Goal: Task Accomplishment & Management: Complete application form

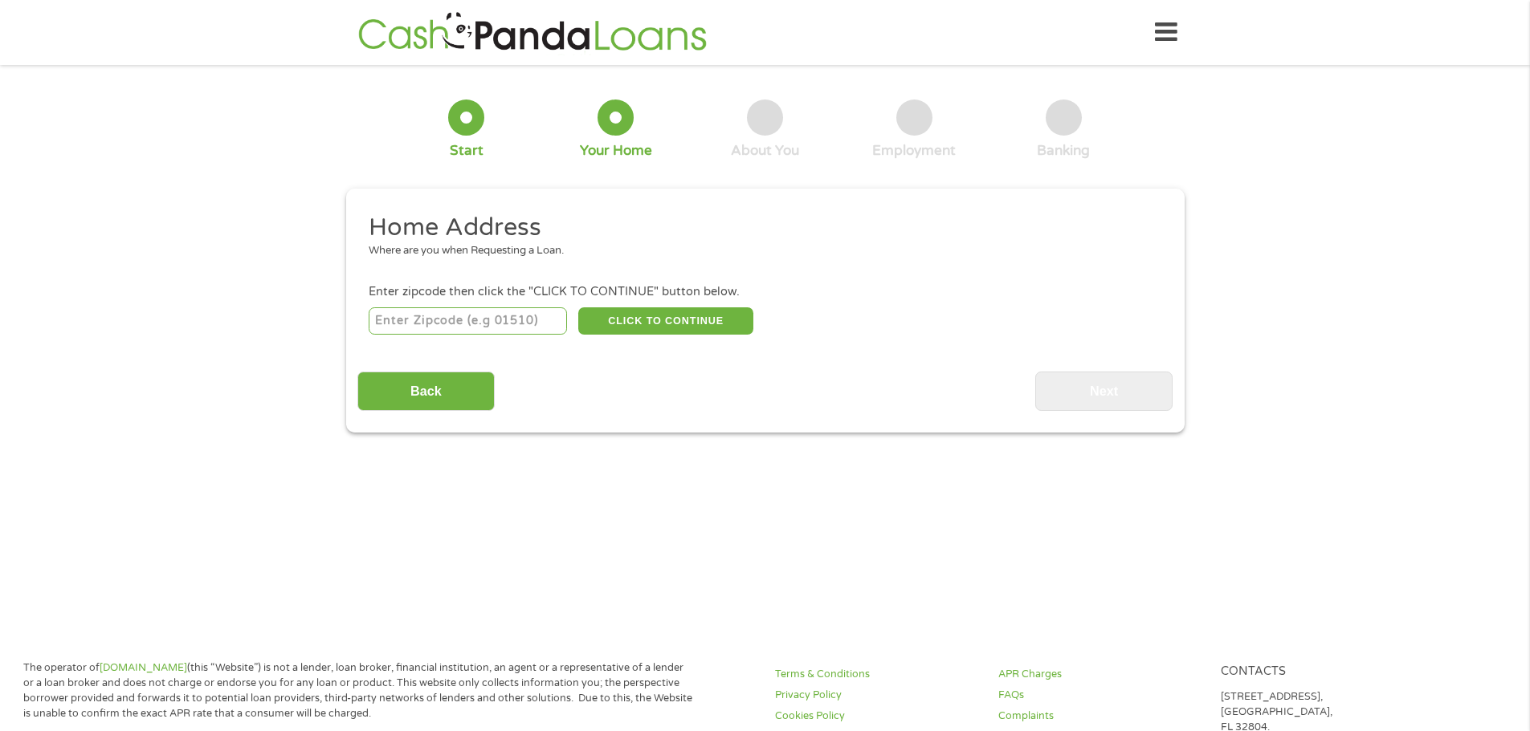
click at [506, 319] on input "number" at bounding box center [468, 321] width 198 height 27
type input "58103"
click at [681, 326] on button "CLICK TO CONTINUE" at bounding box center [665, 321] width 175 height 27
type input "58103"
type input "Fargo"
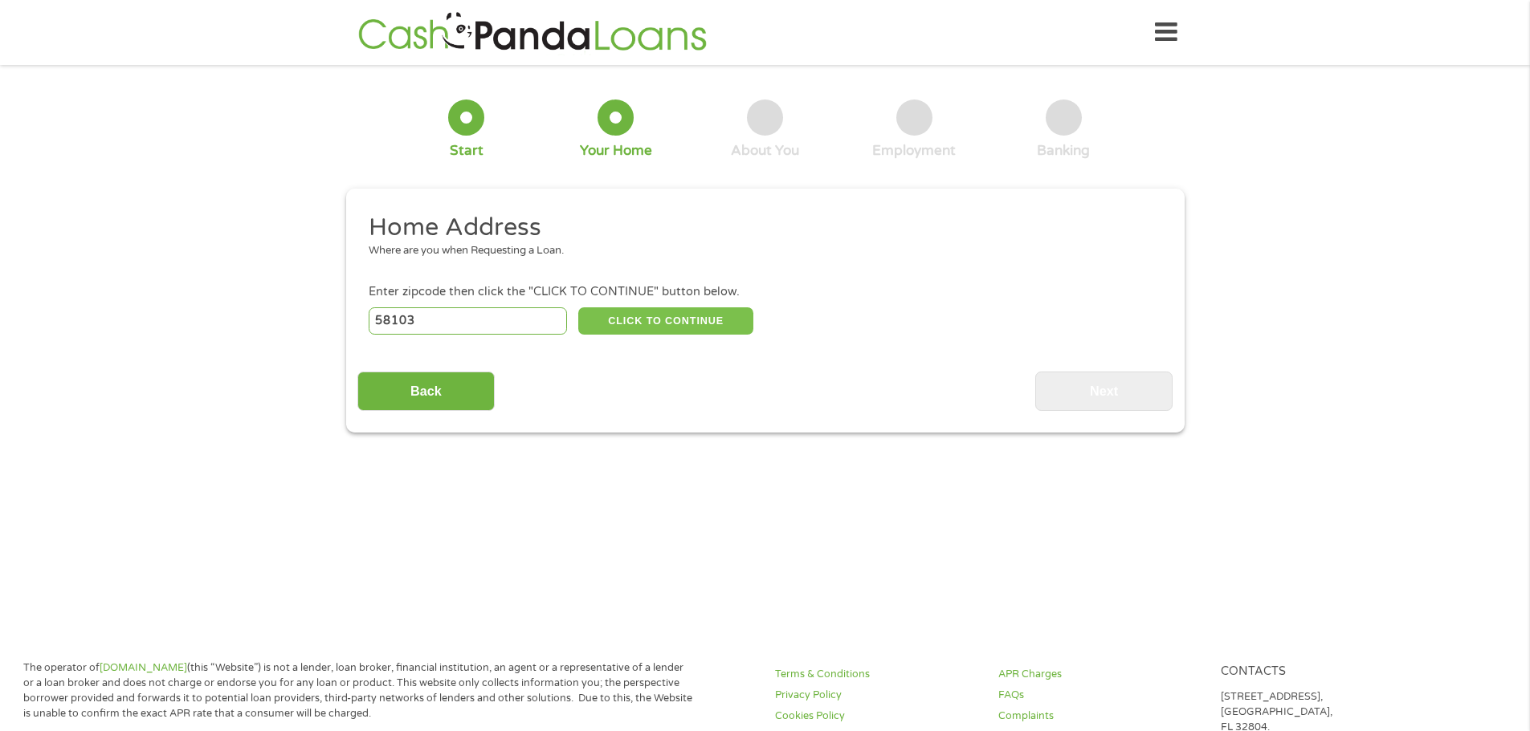
select select "[US_STATE]"
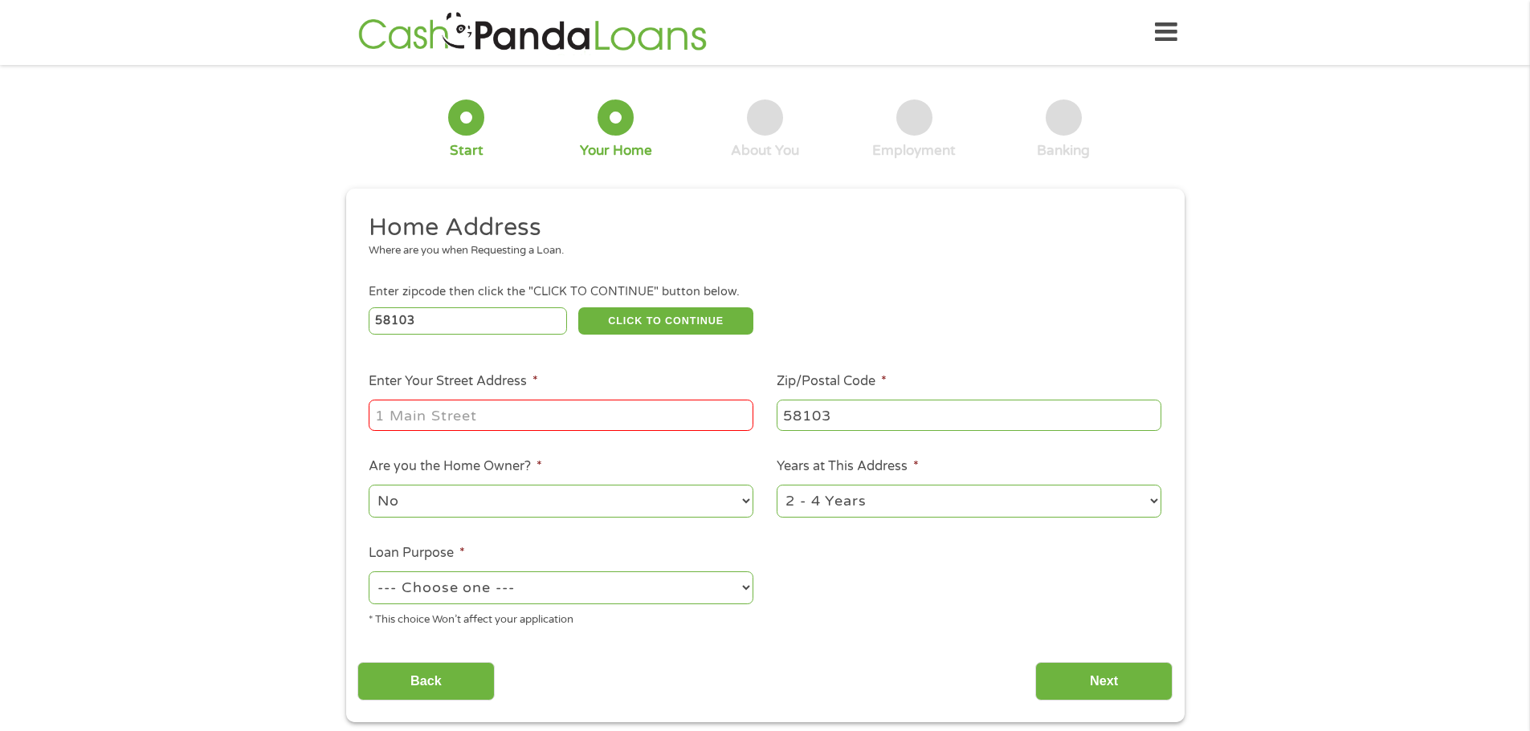
click at [538, 424] on input "Enter Your Street Address *" at bounding box center [561, 415] width 385 height 31
type input "[STREET_ADDRESS]"
click at [836, 503] on select "1 Year or less 1 - 2 Years 2 - 4 Years Over 4 Years" at bounding box center [968, 501] width 385 height 33
select select "60months"
click at [776, 485] on select "1 Year or less 1 - 2 Years 2 - 4 Years Over 4 Years" at bounding box center [968, 501] width 385 height 33
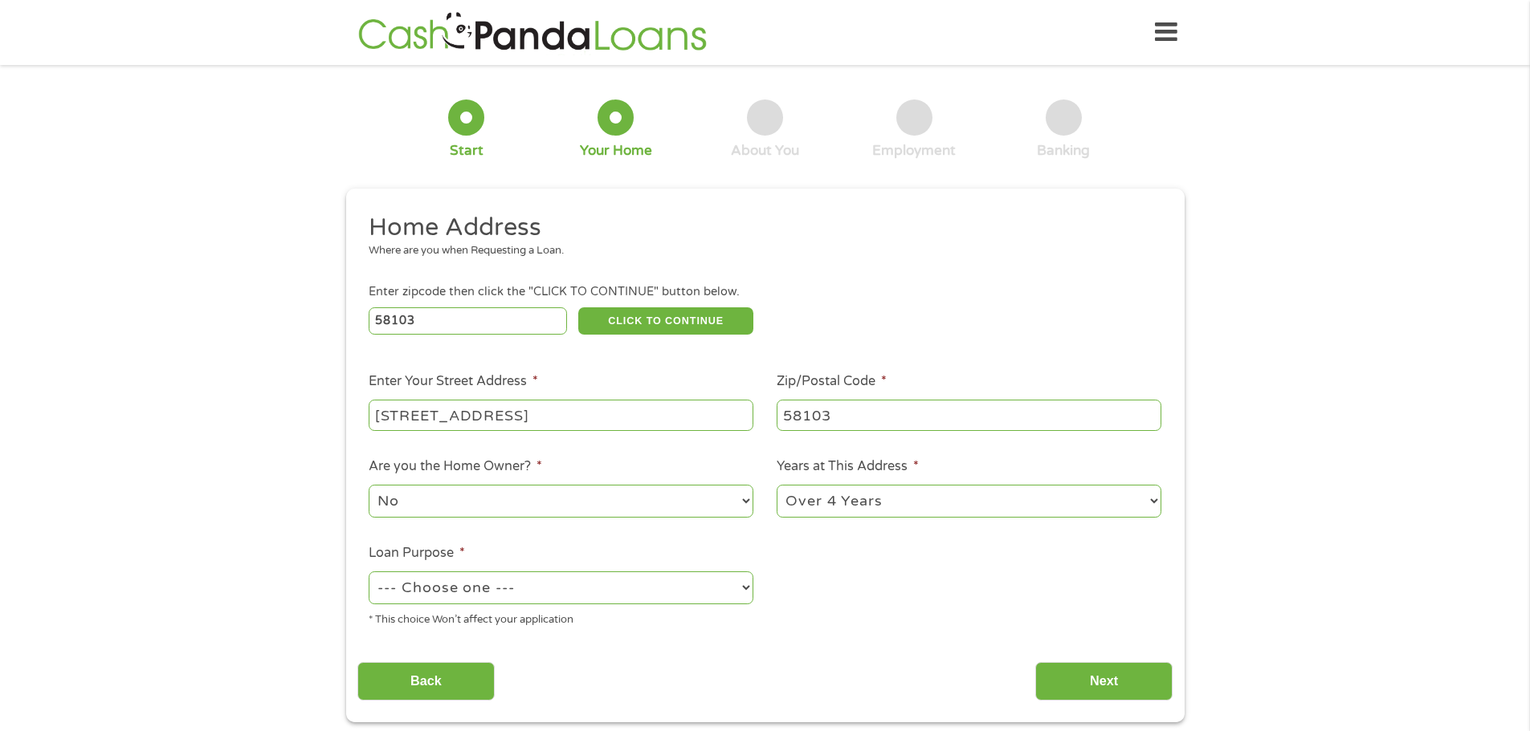
click at [536, 574] on select "--- Choose one --- Pay Bills Debt Consolidation Home Improvement Major Purchase…" at bounding box center [561, 588] width 385 height 33
select select "other"
click at [369, 572] on select "--- Choose one --- Pay Bills Debt Consolidation Home Improvement Major Purchase…" at bounding box center [561, 588] width 385 height 33
click at [1122, 673] on input "Next" at bounding box center [1103, 681] width 137 height 39
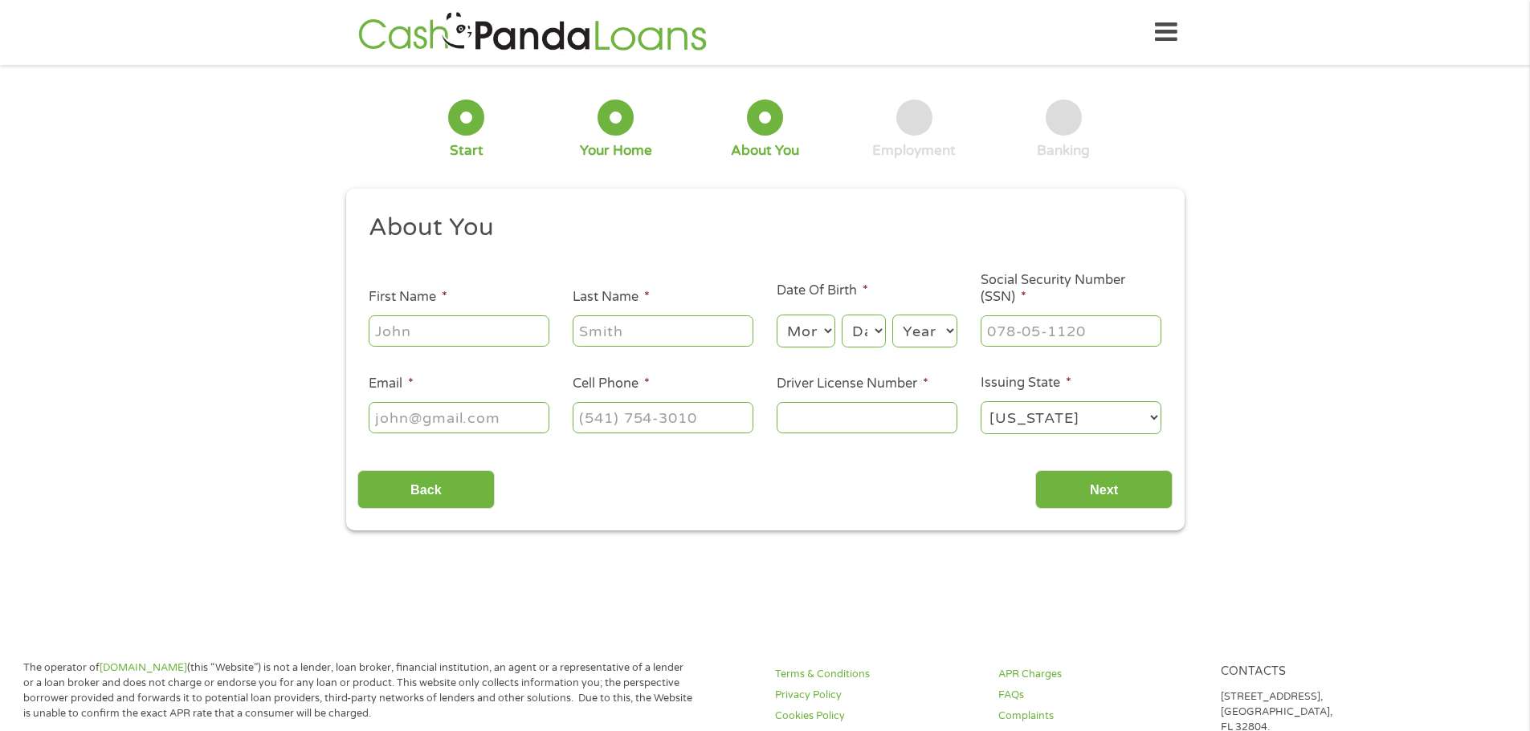
click at [421, 337] on input "First Name *" at bounding box center [459, 331] width 181 height 31
type input "[PERSON_NAME]"
click at [822, 328] on select "Month 1 2 3 4 5 6 7 8 9 10 11 12" at bounding box center [805, 331] width 59 height 33
select select "12"
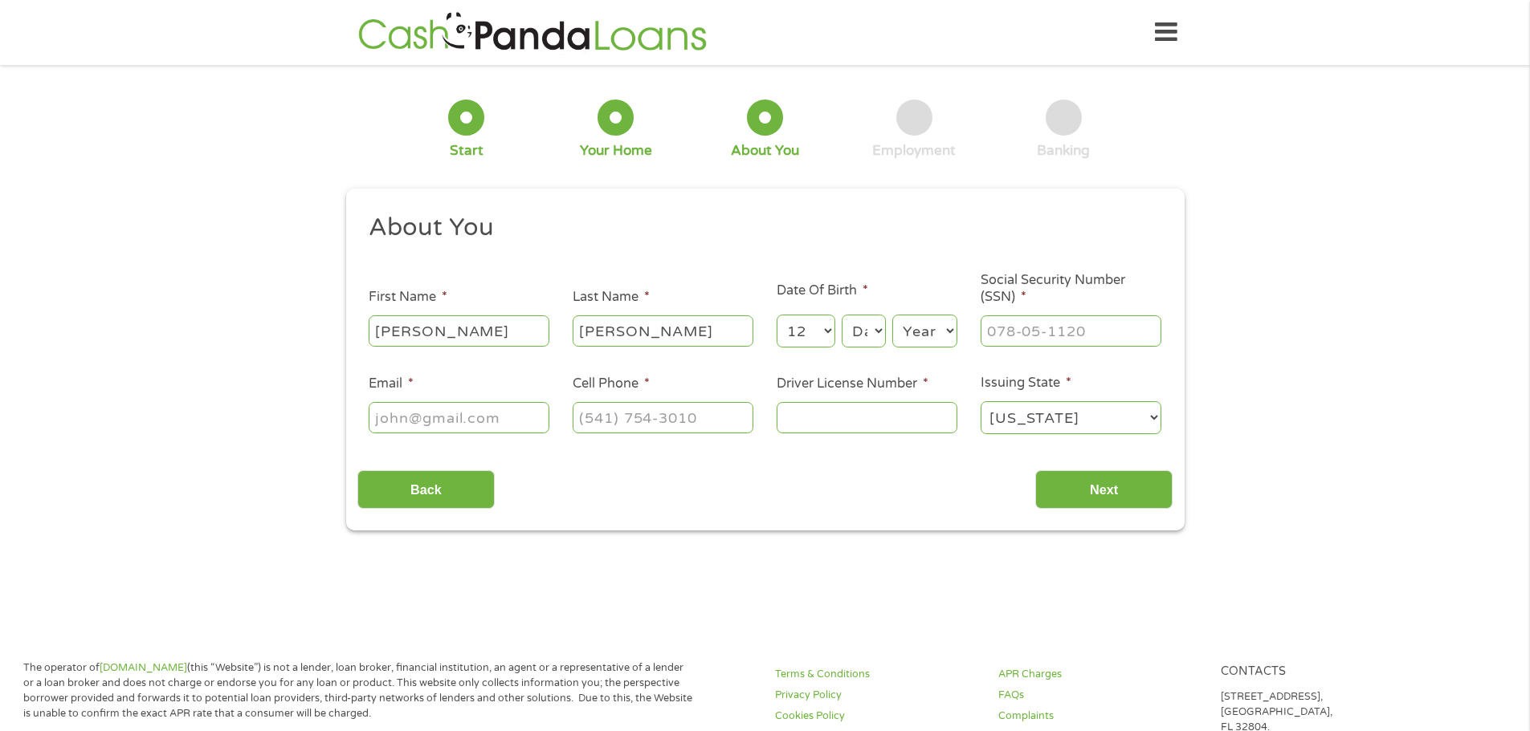
click at [776, 315] on select "Month 1 2 3 4 5 6 7 8 9 10 11 12" at bounding box center [805, 331] width 59 height 33
click at [875, 329] on select "Day 1 2 3 4 5 6 7 8 9 10 11 12 13 14 15 16 17 18 19 20 21 22 23 24 25 26 27 28 …" at bounding box center [862, 331] width 43 height 33
select select "6"
click at [841, 315] on select "Day 1 2 3 4 5 6 7 8 9 10 11 12 13 14 15 16 17 18 19 20 21 22 23 24 25 26 27 28 …" at bounding box center [862, 331] width 43 height 33
click at [924, 331] on select "Year [DATE] 2006 2005 2004 2003 2002 2001 2000 1999 1998 1997 1996 1995 1994 19…" at bounding box center [924, 331] width 65 height 33
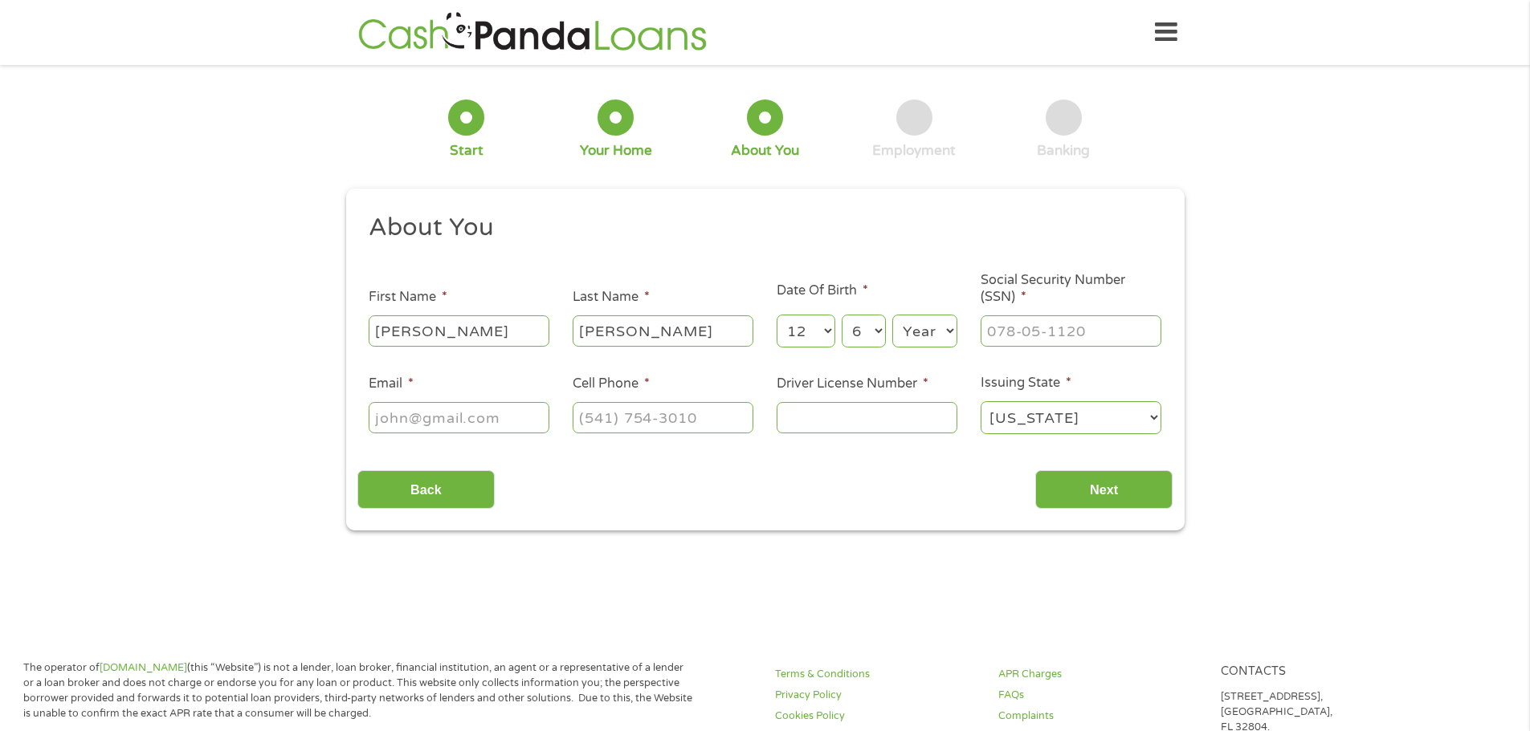
select select "1978"
click at [892, 315] on select "Year [DATE] 2006 2005 2004 2003 2002 2001 2000 1999 1998 1997 1996 1995 1994 19…" at bounding box center [924, 331] width 65 height 33
click at [1021, 333] on input "___-__-____" at bounding box center [1070, 331] width 181 height 31
type input "501-06-3911"
click at [507, 413] on input "Email *" at bounding box center [459, 417] width 181 height 31
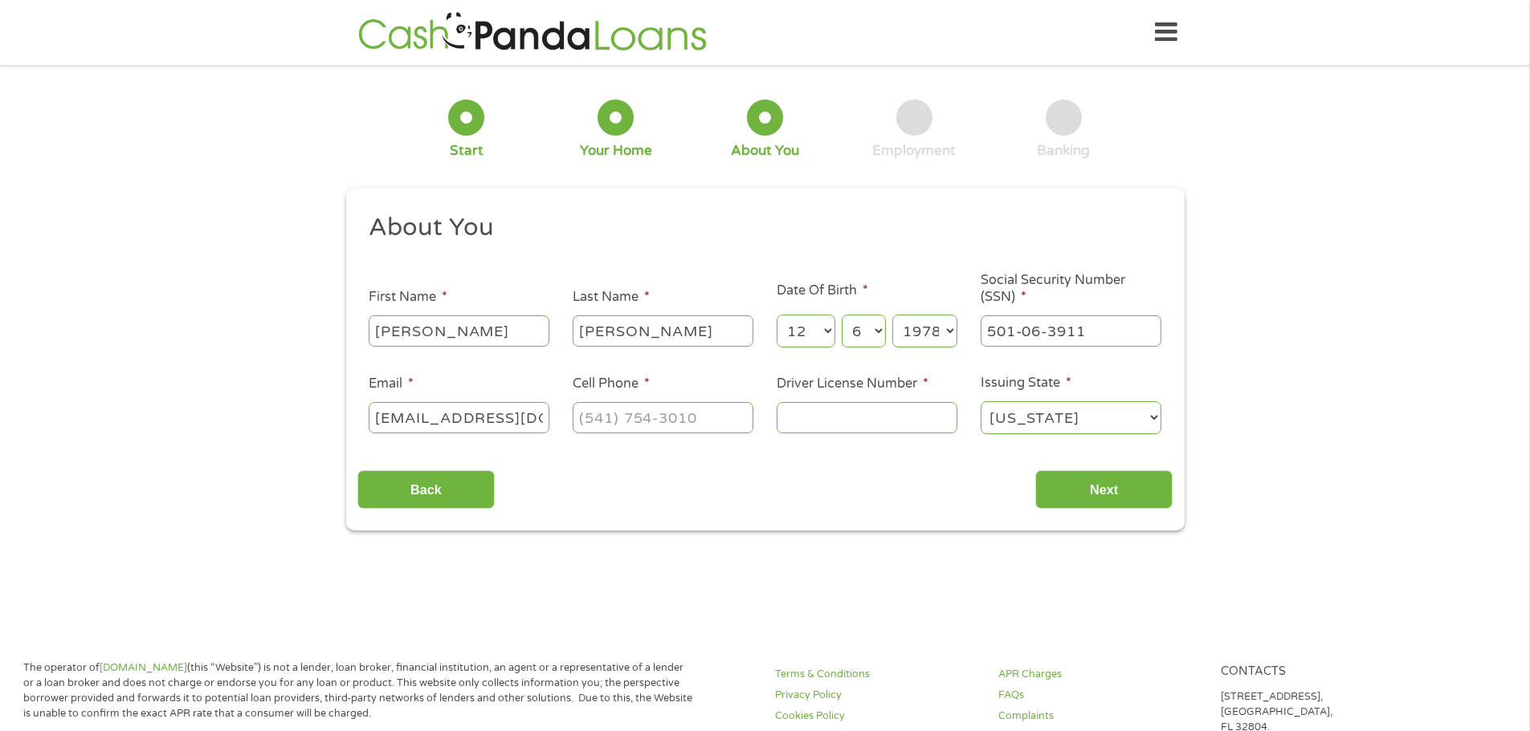
type input "[EMAIL_ADDRESS][DOMAIN_NAME]"
type input "[PHONE_NUMBER]"
click at [877, 418] on input "Driver License Number *" at bounding box center [866, 417] width 181 height 31
type input "zas782841"
click at [1143, 499] on input "Next" at bounding box center [1103, 489] width 137 height 39
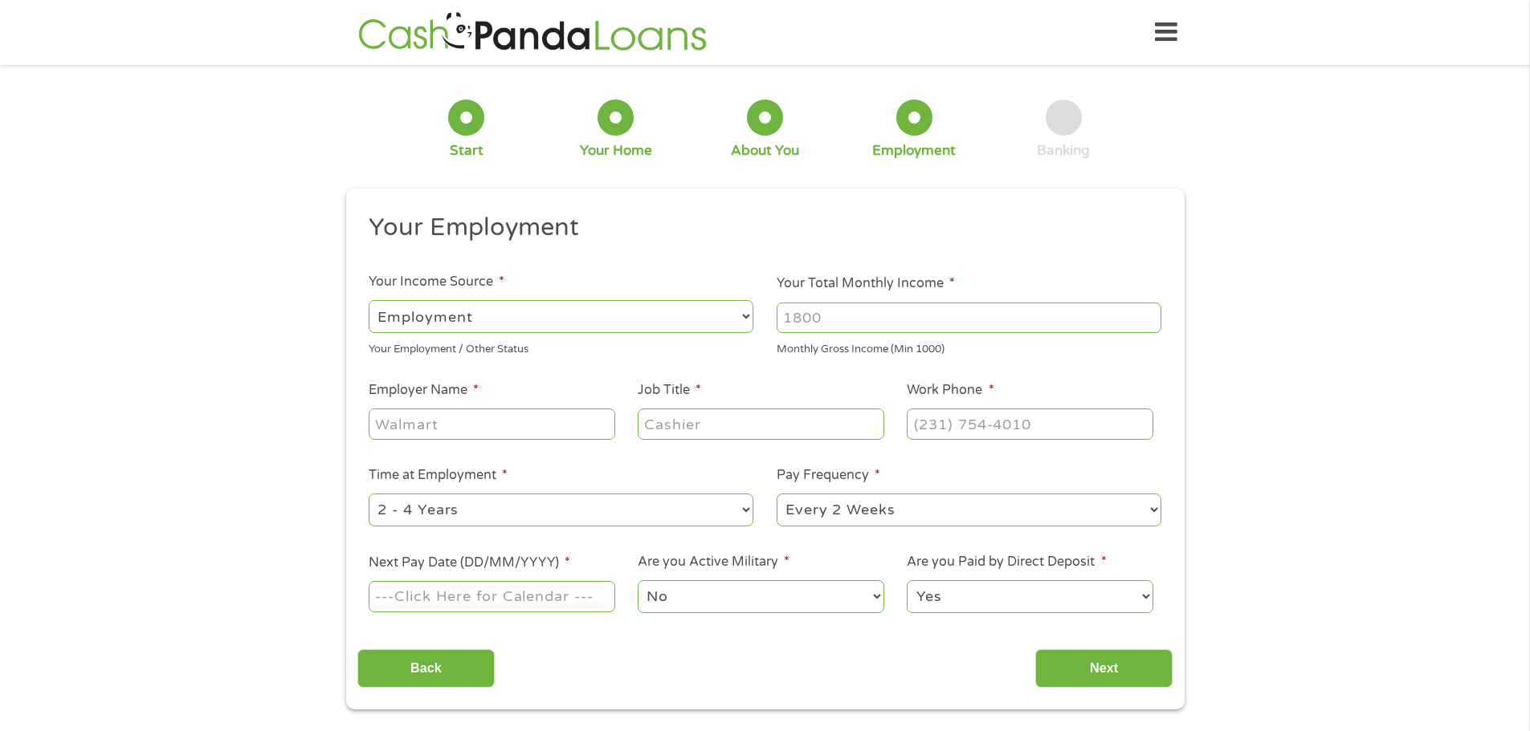
click at [542, 320] on select "--- Choose one --- Employment [DEMOGRAPHIC_DATA] Benefits" at bounding box center [561, 316] width 385 height 33
click at [369, 300] on select "--- Choose one --- Employment [DEMOGRAPHIC_DATA] Benefits" at bounding box center [561, 316] width 385 height 33
click at [851, 317] on input "Your Total Monthly Income *" at bounding box center [968, 318] width 385 height 31
type input "2500"
click at [500, 426] on input "Employer Name *" at bounding box center [492, 424] width 246 height 31
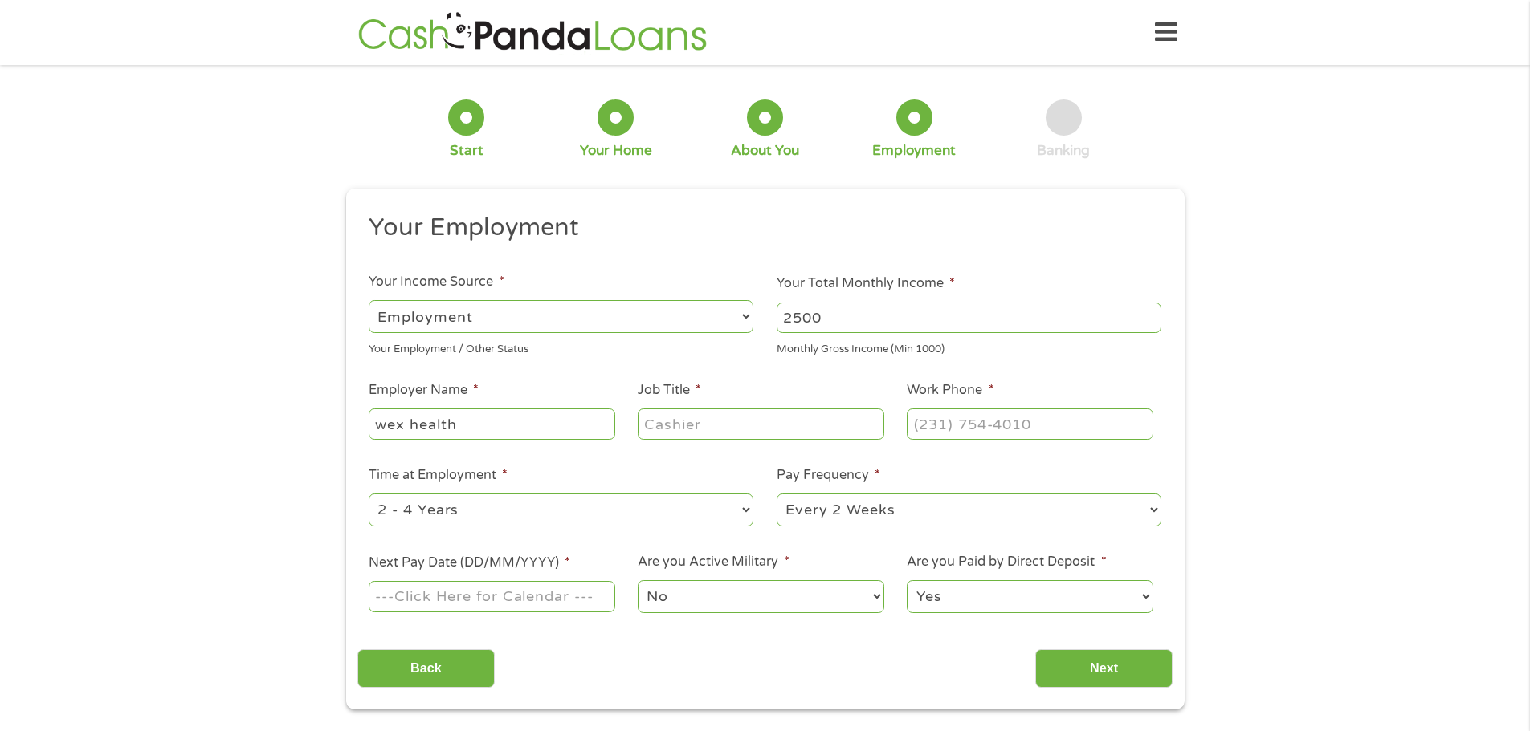
type input "wex health"
type input "customer service"
type input "[PHONE_NUMBER]"
click at [520, 513] on select "--- Choose one --- 1 Year or less 1 - 2 Years 2 - 4 Years Over 4 Years" at bounding box center [561, 510] width 385 height 33
select select "60months"
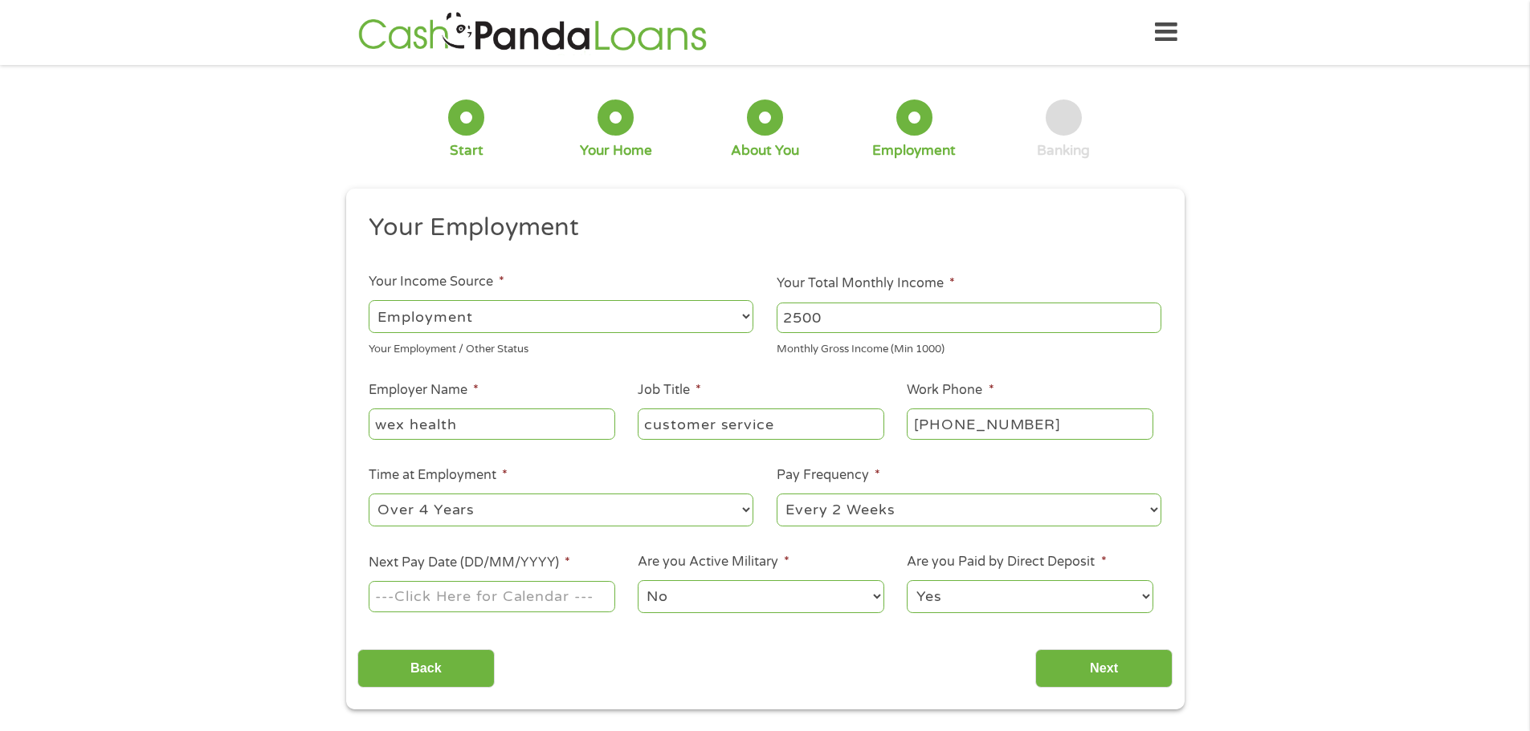
click at [369, 494] on select "--- Choose one --- 1 Year or less 1 - 2 Years 2 - 4 Years Over 4 Years" at bounding box center [561, 510] width 385 height 33
click at [923, 502] on select "--- Choose one --- Every 2 Weeks Every Week Monthly Semi-Monthly" at bounding box center [968, 510] width 385 height 33
click at [776, 494] on select "--- Choose one --- Every 2 Weeks Every Week Monthly Semi-Monthly" at bounding box center [968, 510] width 385 height 33
click at [487, 598] on input "Next Pay Date (DD/MM/YYYY) *" at bounding box center [492, 596] width 246 height 31
click at [510, 597] on input "[DATE]" at bounding box center [492, 596] width 246 height 31
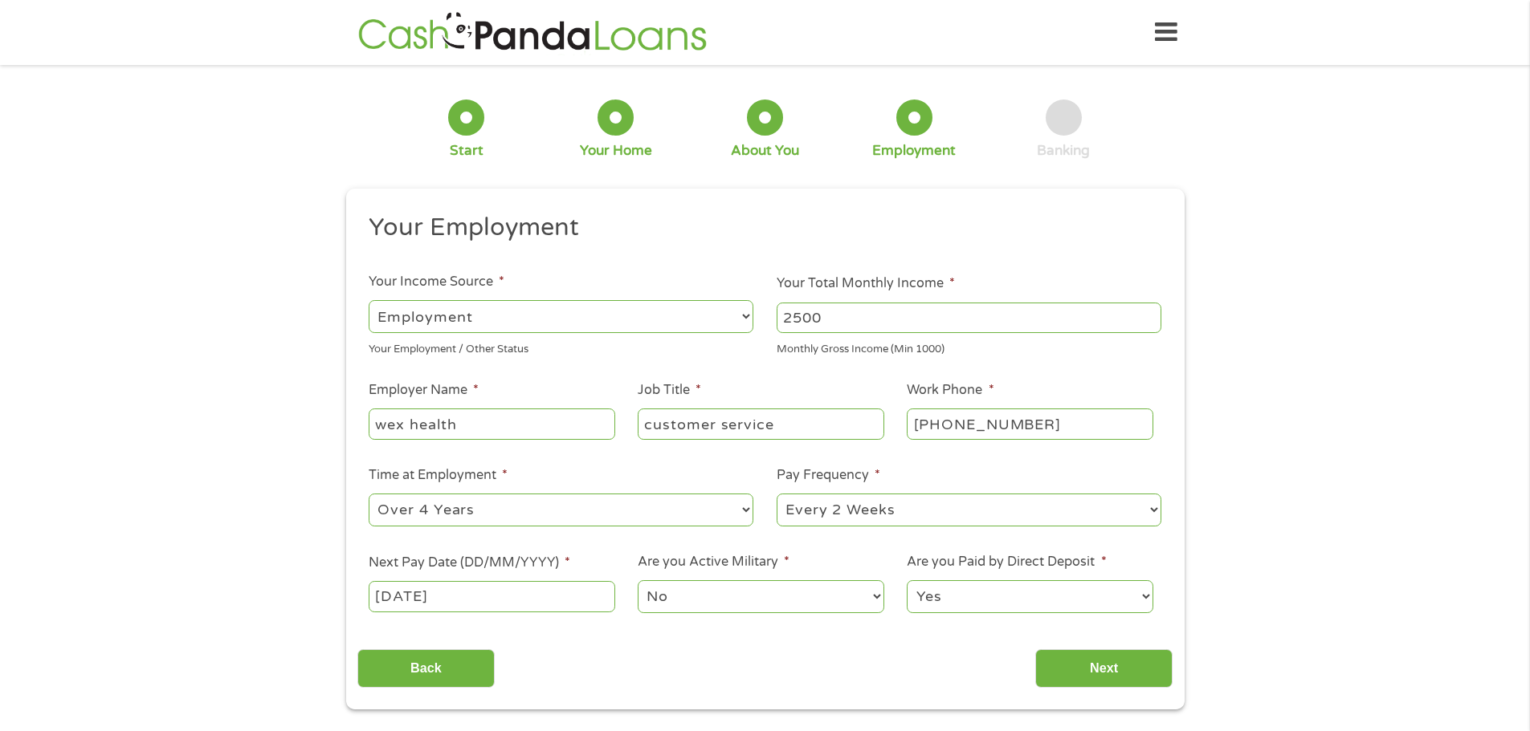
click at [513, 589] on input "[DATE]" at bounding box center [492, 596] width 246 height 31
click at [434, 597] on input "[DATE]" at bounding box center [492, 596] width 246 height 31
type input "[DATE]"
click at [757, 605] on select "No Yes" at bounding box center [760, 596] width 246 height 33
click at [637, 580] on select "No Yes" at bounding box center [760, 596] width 246 height 33
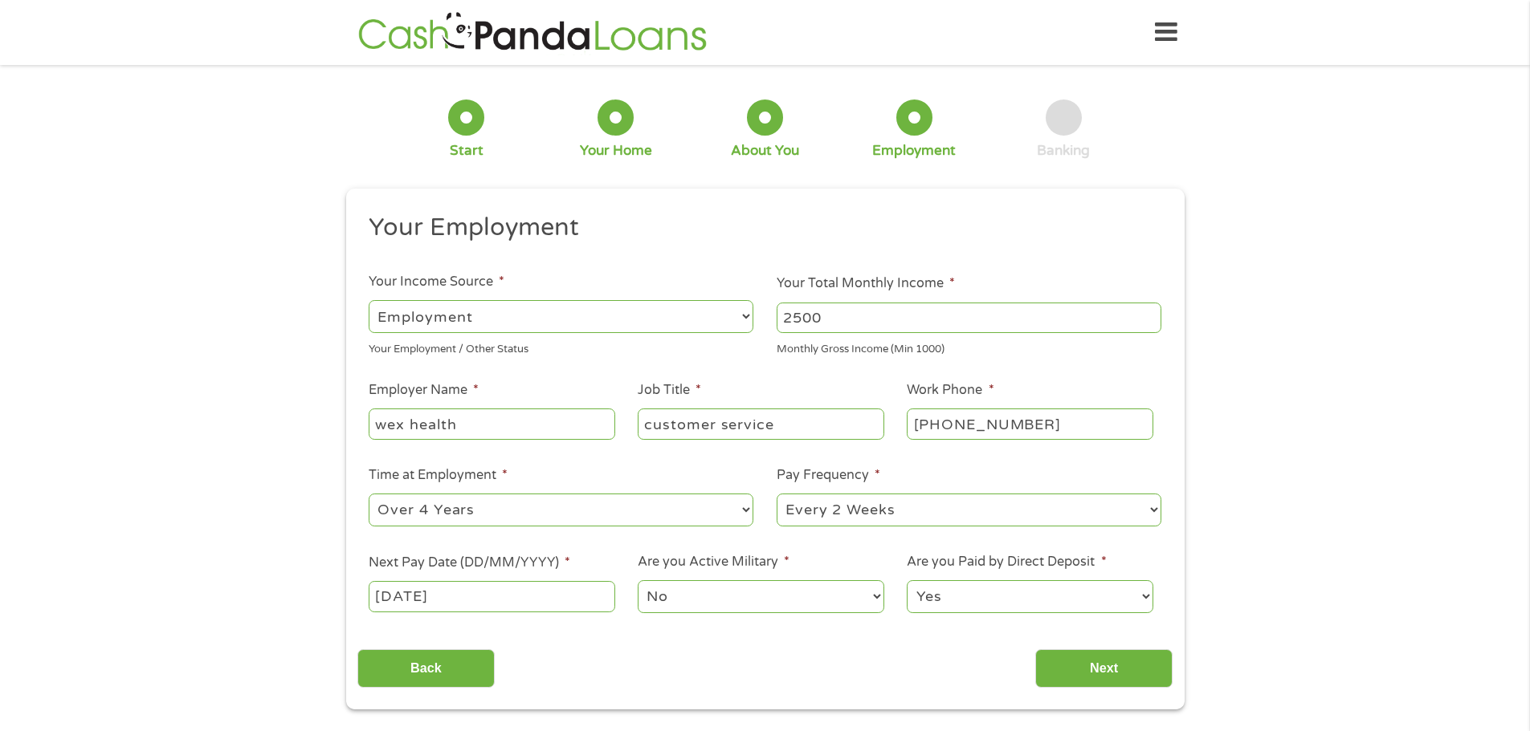
click at [1014, 593] on select "Yes No" at bounding box center [1029, 596] width 246 height 33
click at [906, 580] on select "Yes No" at bounding box center [1029, 596] width 246 height 33
click at [1104, 663] on input "Next" at bounding box center [1103, 669] width 137 height 39
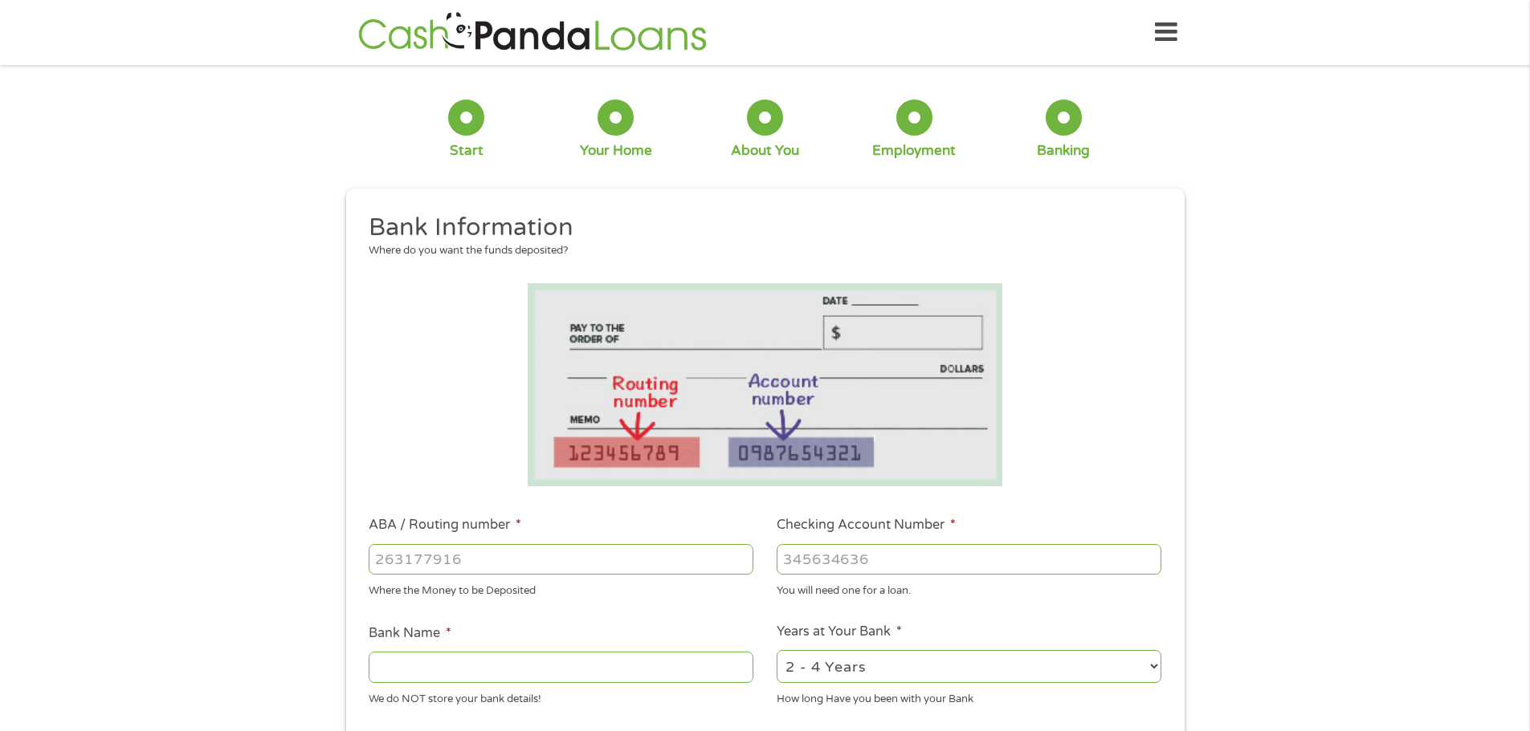
click at [515, 565] on input "ABA / Routing number *" at bounding box center [561, 559] width 385 height 31
drag, startPoint x: 515, startPoint y: 565, endPoint x: 262, endPoint y: 556, distance: 253.1
click at [262, 556] on div "1 Start 2 Your Home 3 About You 4 Employment 5 Banking 6 This field is hidden w…" at bounding box center [765, 585] width 1530 height 1018
type input "291370918"
type input "GATE CITY BANK"
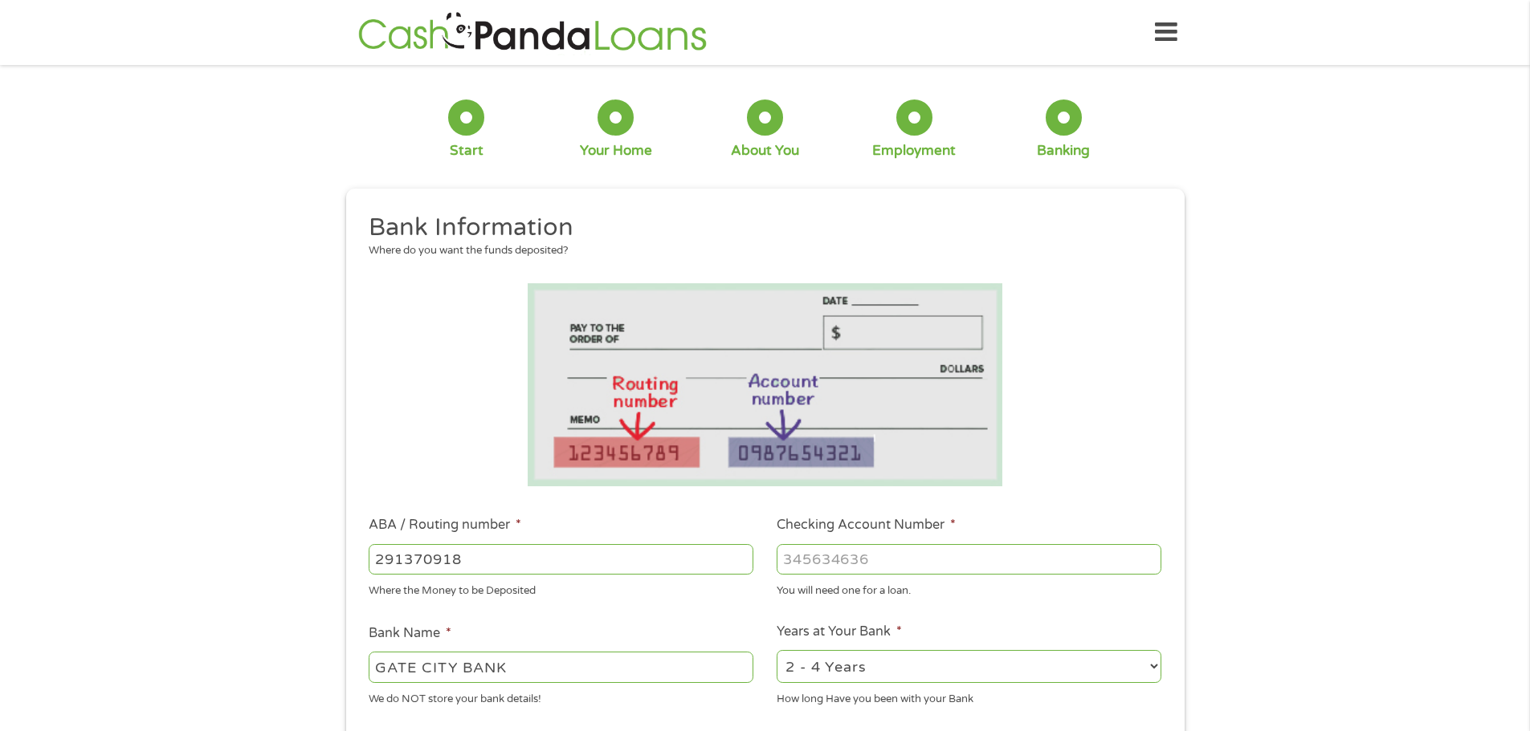
type input "291370918"
click at [866, 562] on input "Checking Account Number *" at bounding box center [968, 559] width 385 height 31
type input "4756748"
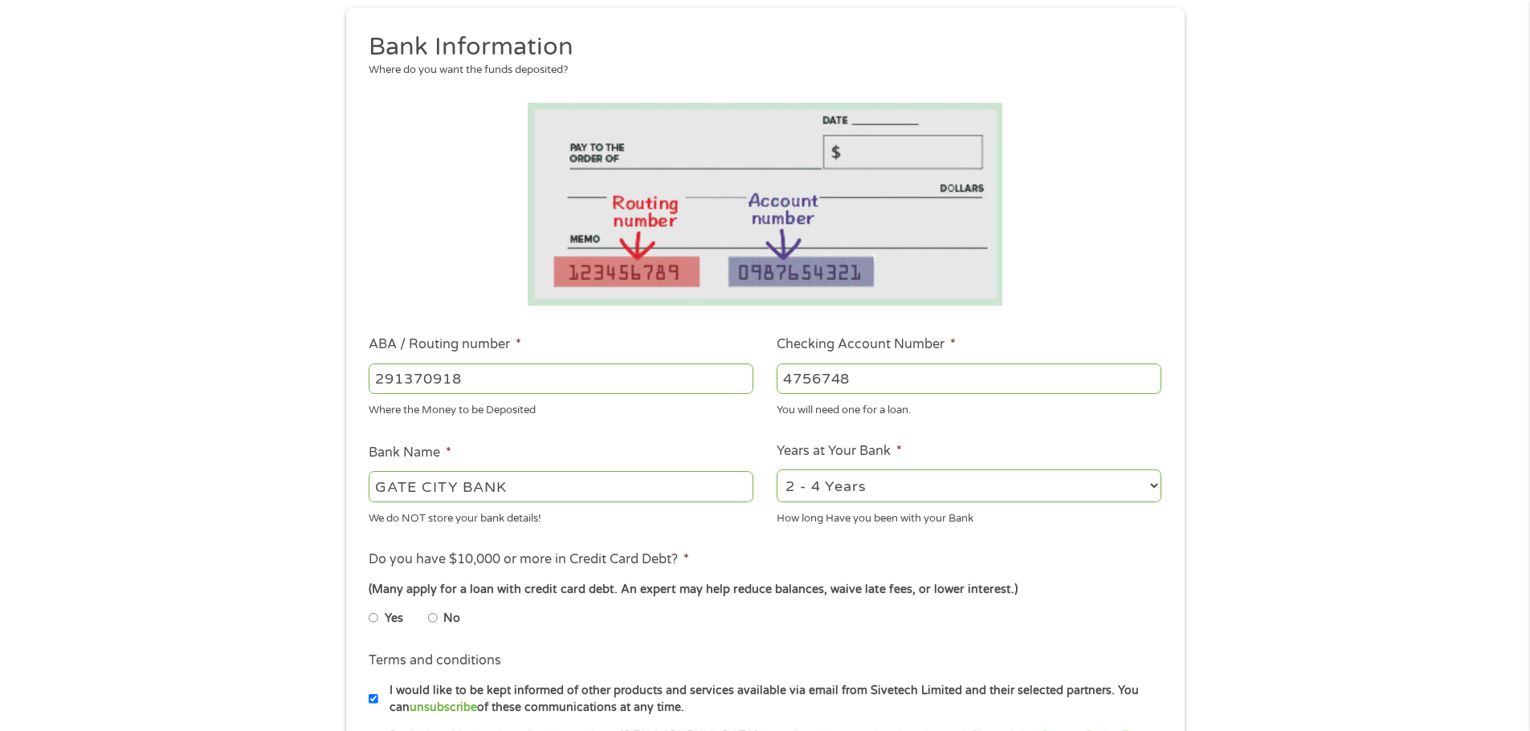
scroll to position [241, 0]
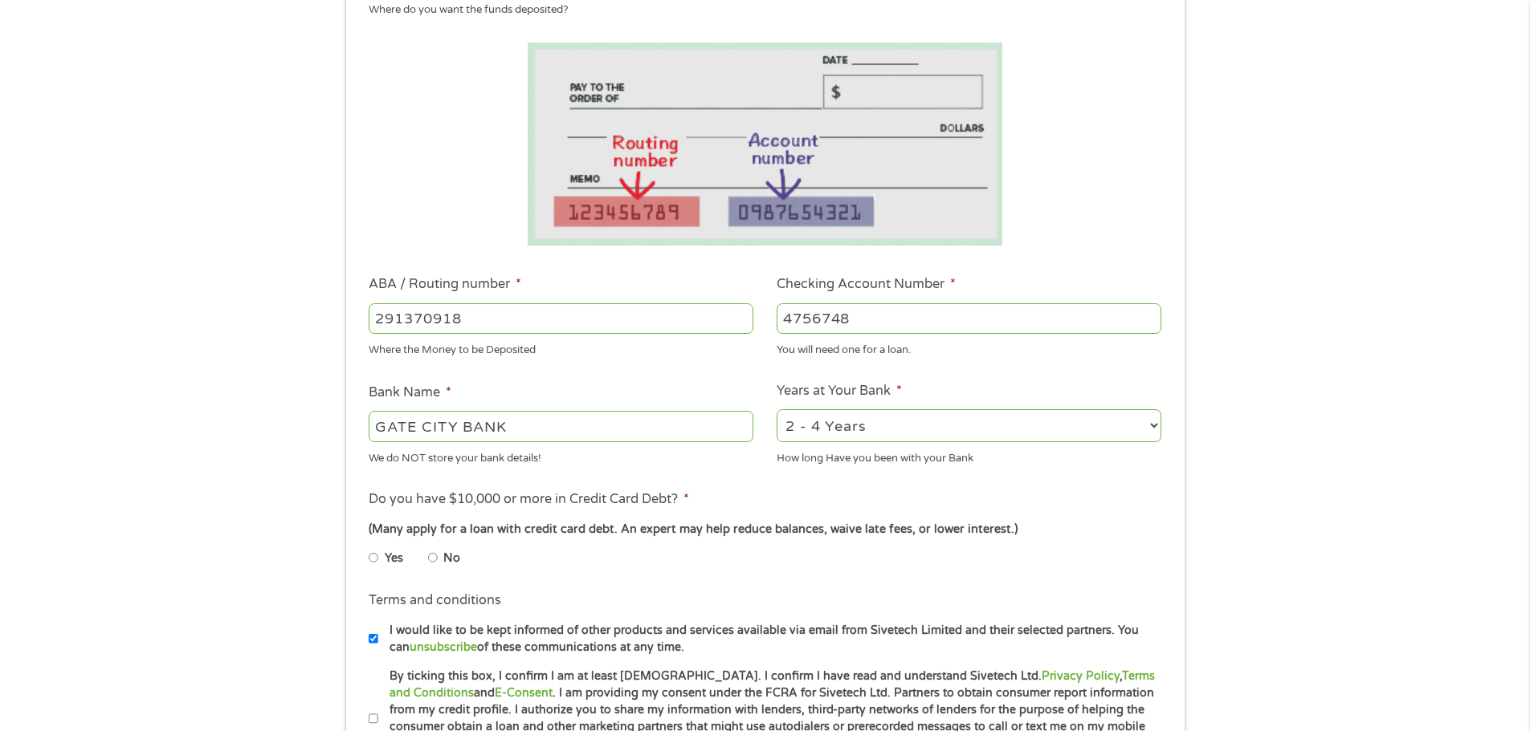
click at [452, 564] on label "No" at bounding box center [451, 559] width 17 height 18
click at [438, 564] on input "No" at bounding box center [433, 558] width 10 height 26
radio input "true"
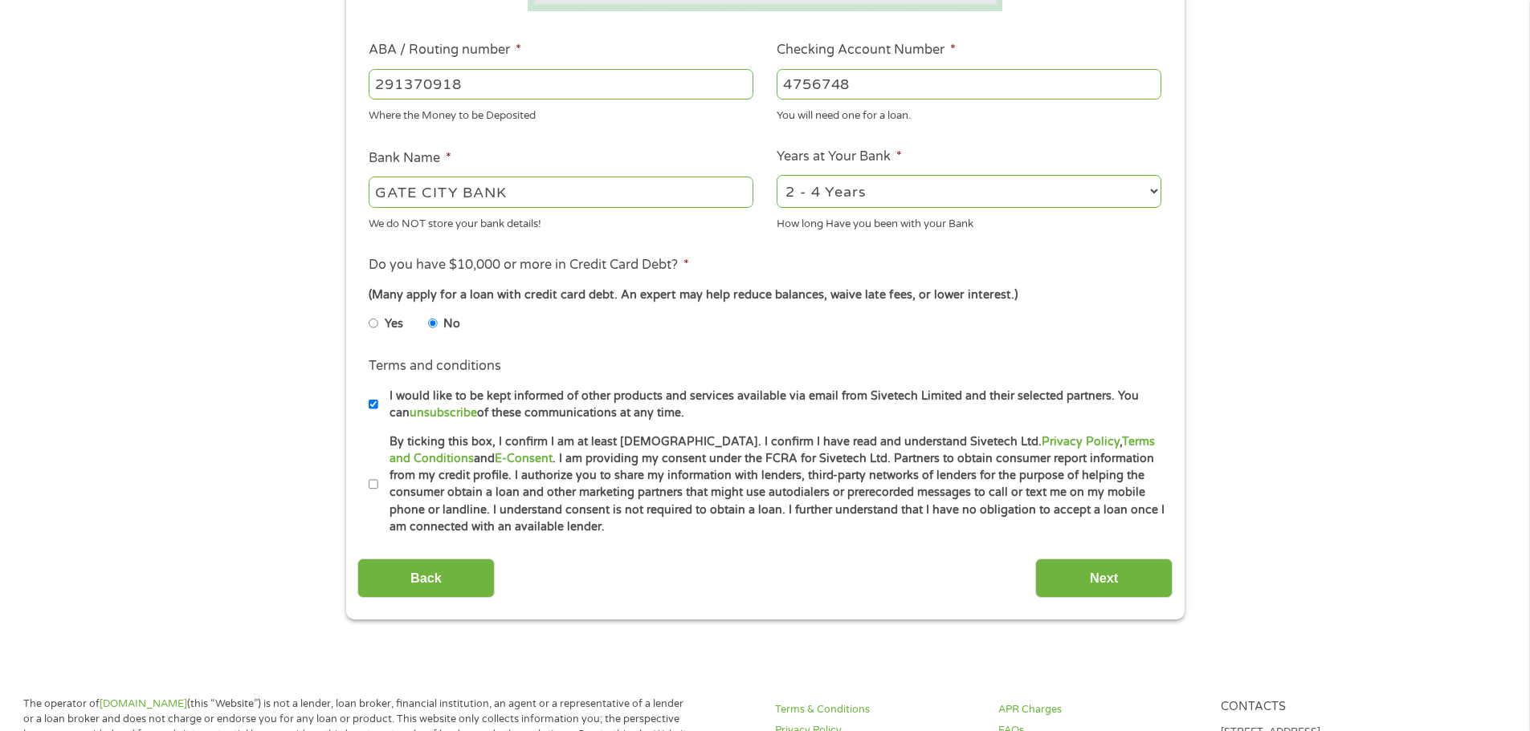
scroll to position [482, 0]
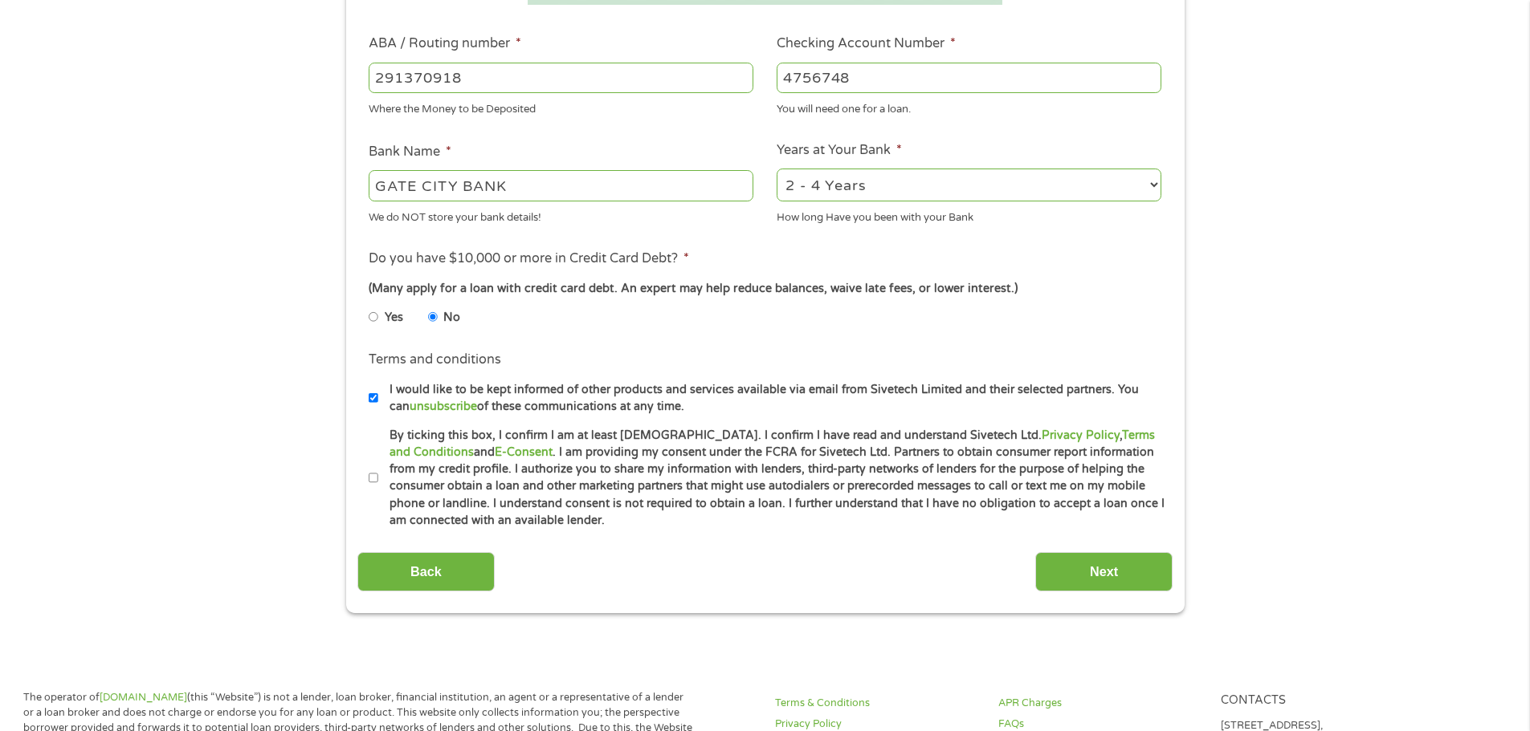
click at [381, 470] on label "By ticking this box, I confirm I am at least [DEMOGRAPHIC_DATA]. I confirm I ha…" at bounding box center [772, 478] width 788 height 103
click at [378, 470] on input "By ticking this box, I confirm I am at least [DEMOGRAPHIC_DATA]. I confirm I ha…" at bounding box center [374, 479] width 10 height 26
checkbox input "true"
click at [1101, 568] on input "Next" at bounding box center [1103, 571] width 137 height 39
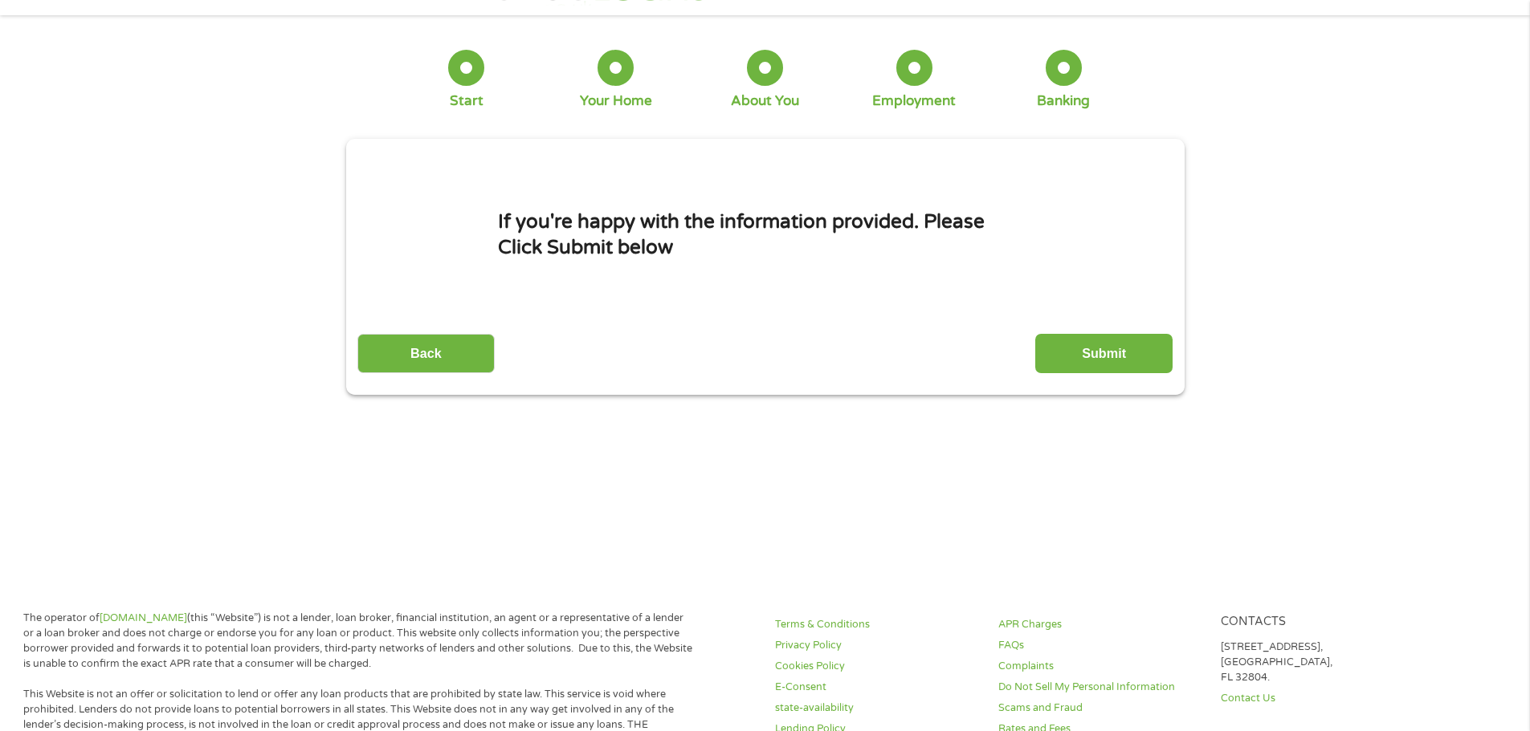
scroll to position [0, 0]
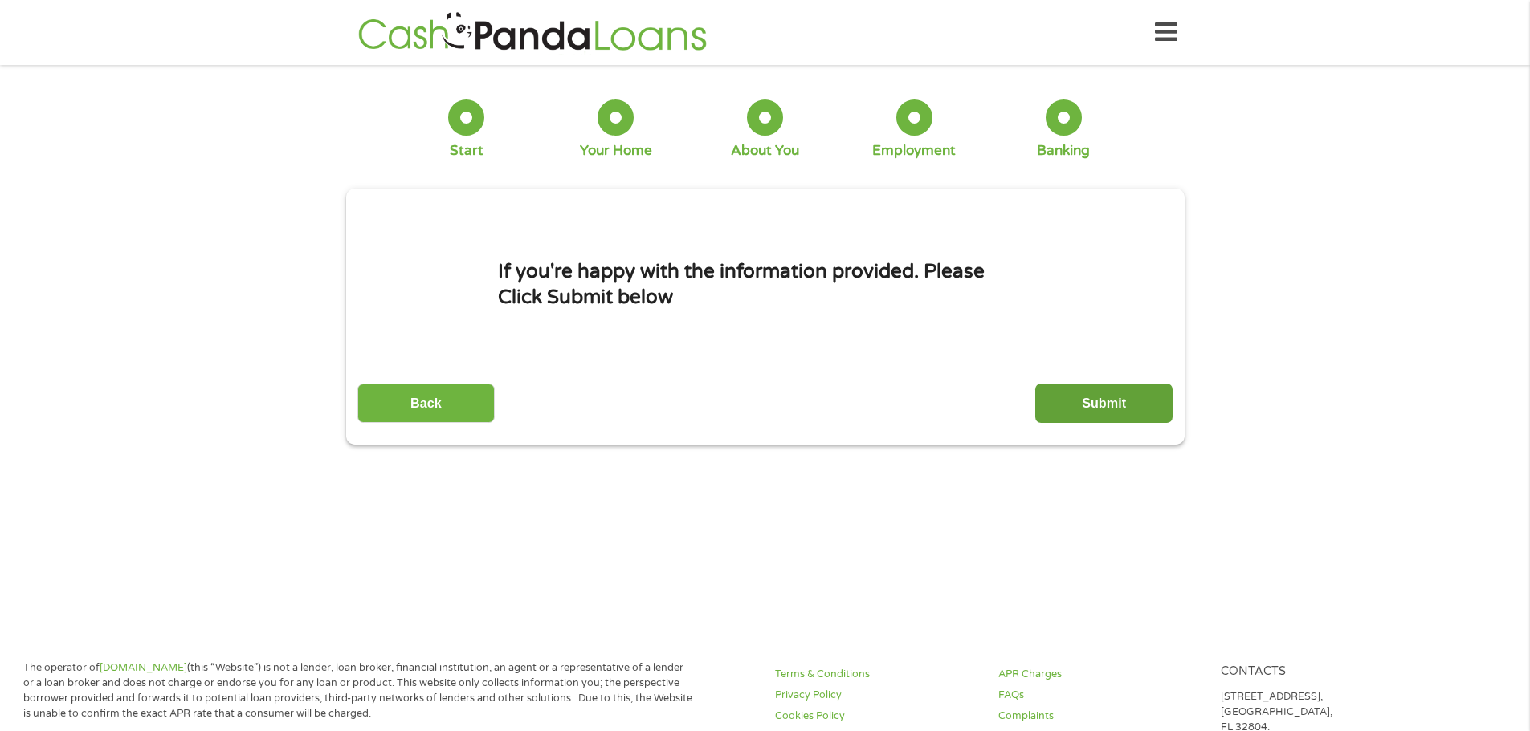
click at [1151, 414] on input "Submit" at bounding box center [1103, 403] width 137 height 39
